Goal: Submit feedback/report problem

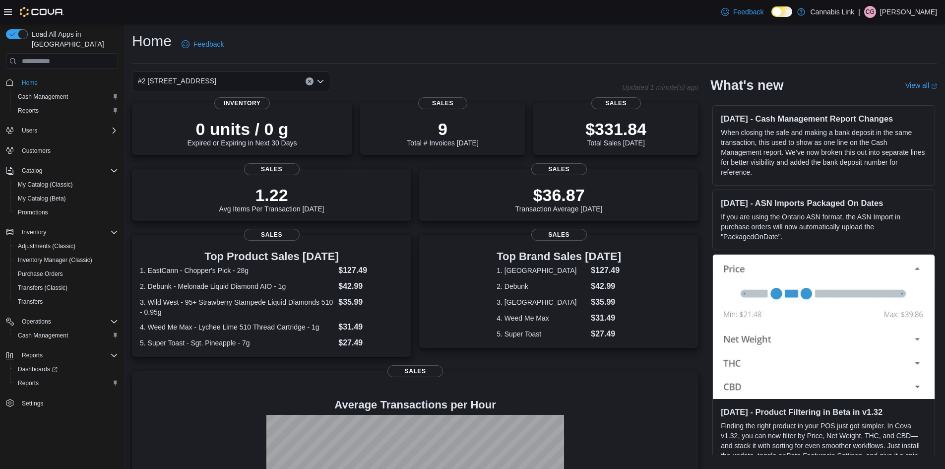
click at [266, 34] on div "Home Feedback" at bounding box center [534, 44] width 805 height 26
